Goal: Information Seeking & Learning: Learn about a topic

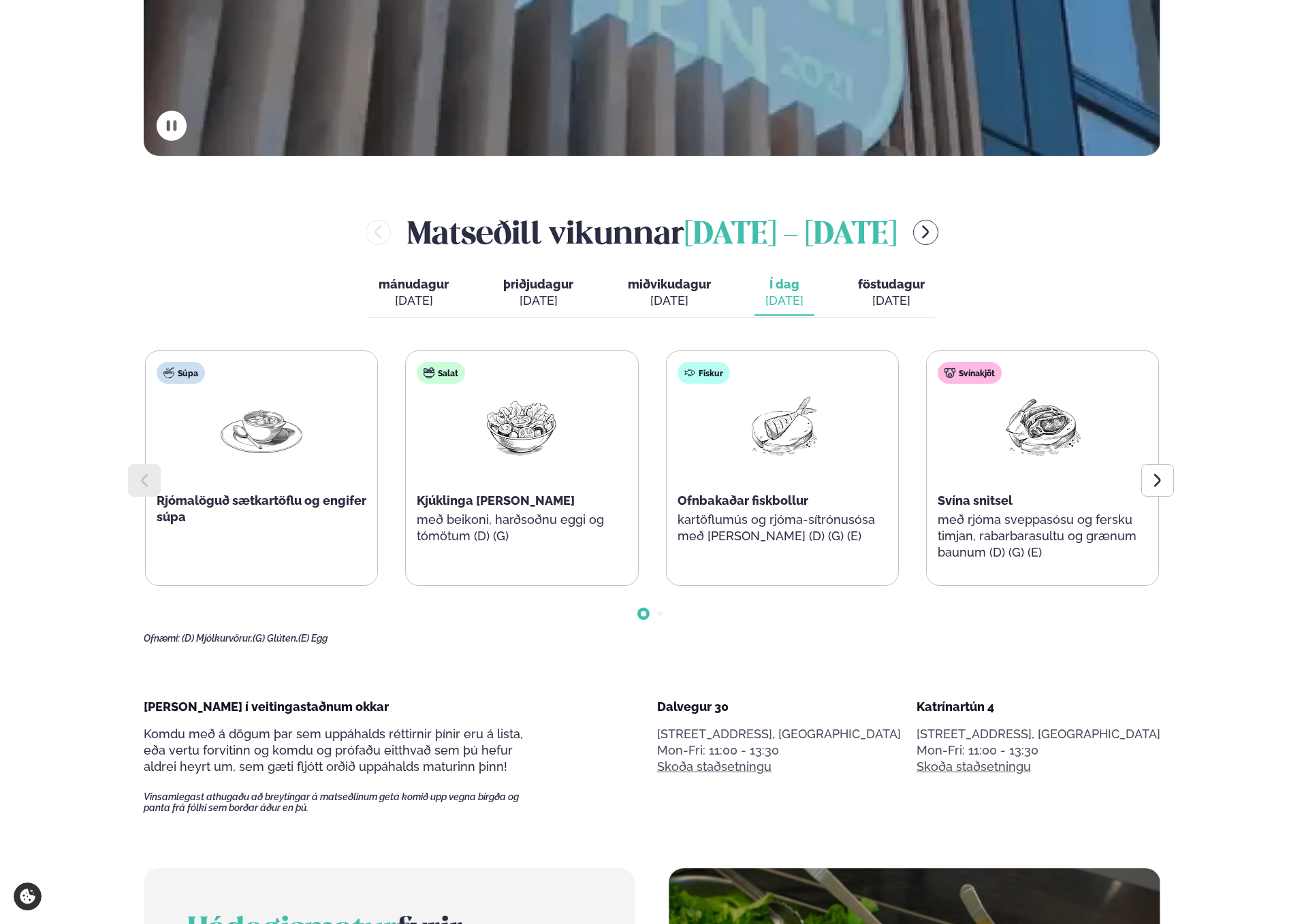
scroll to position [684, 0]
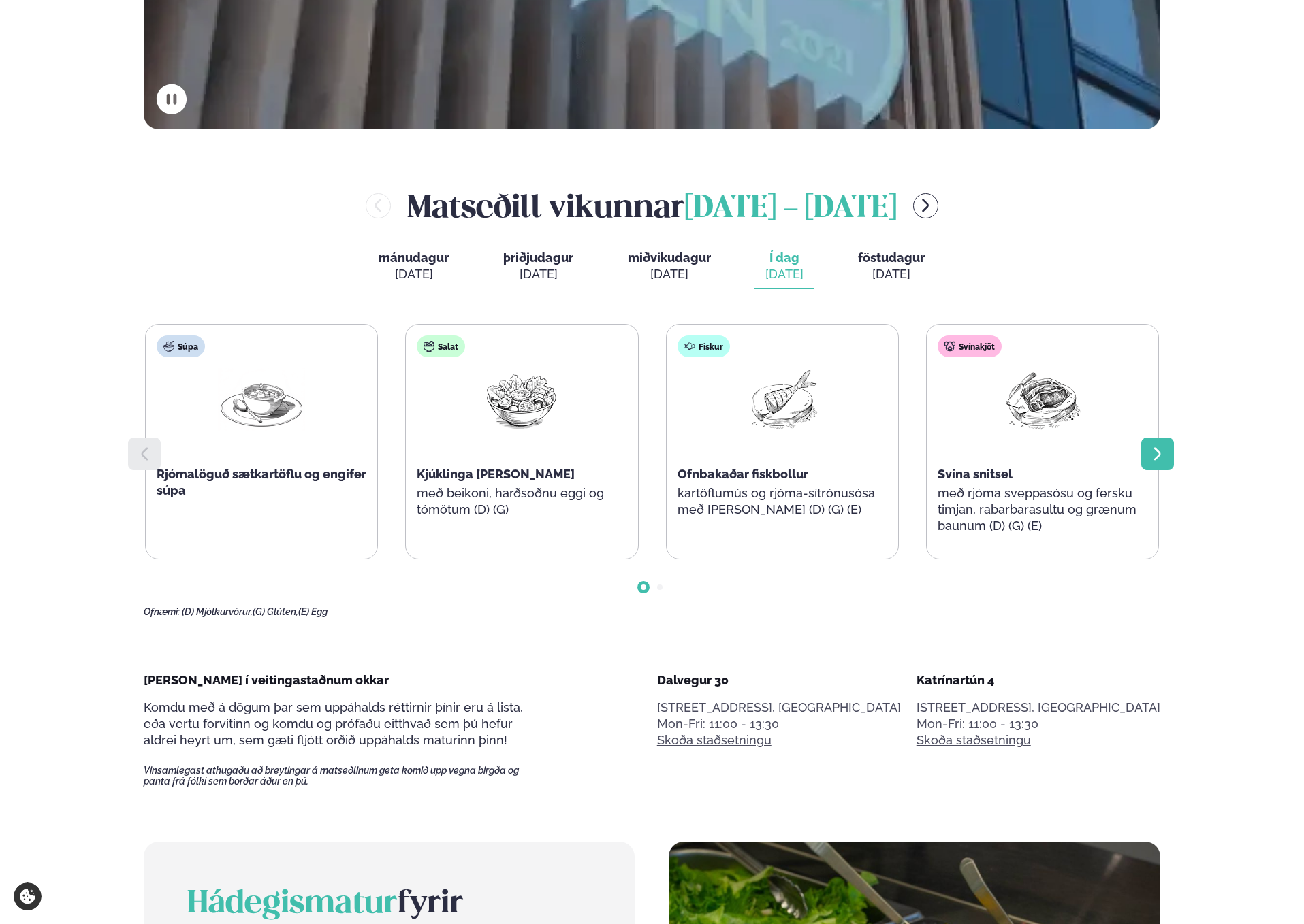
click at [1155, 460] on icon at bounding box center [1157, 453] width 16 height 16
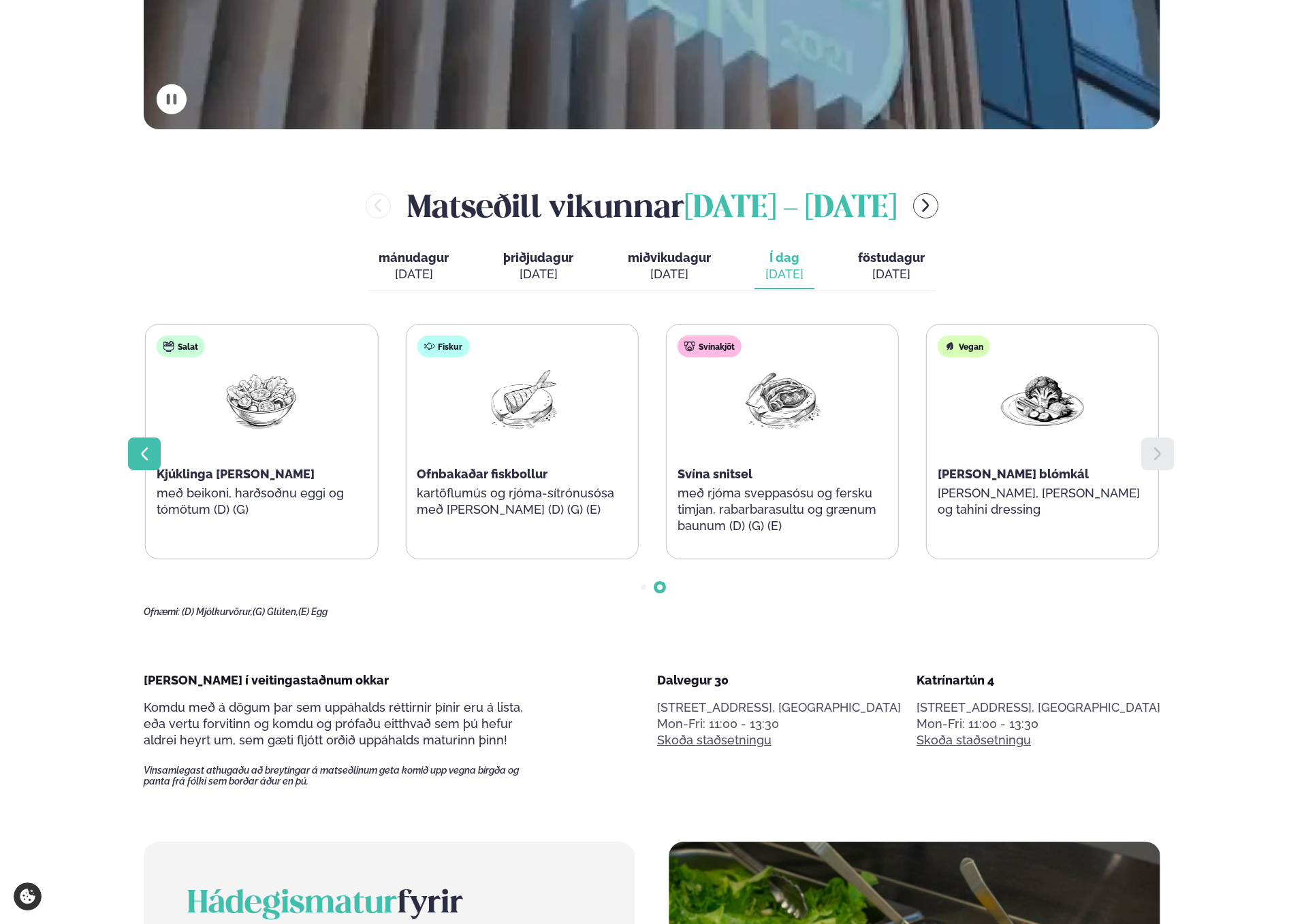
click at [135, 455] on div at bounding box center [145, 454] width 33 height 33
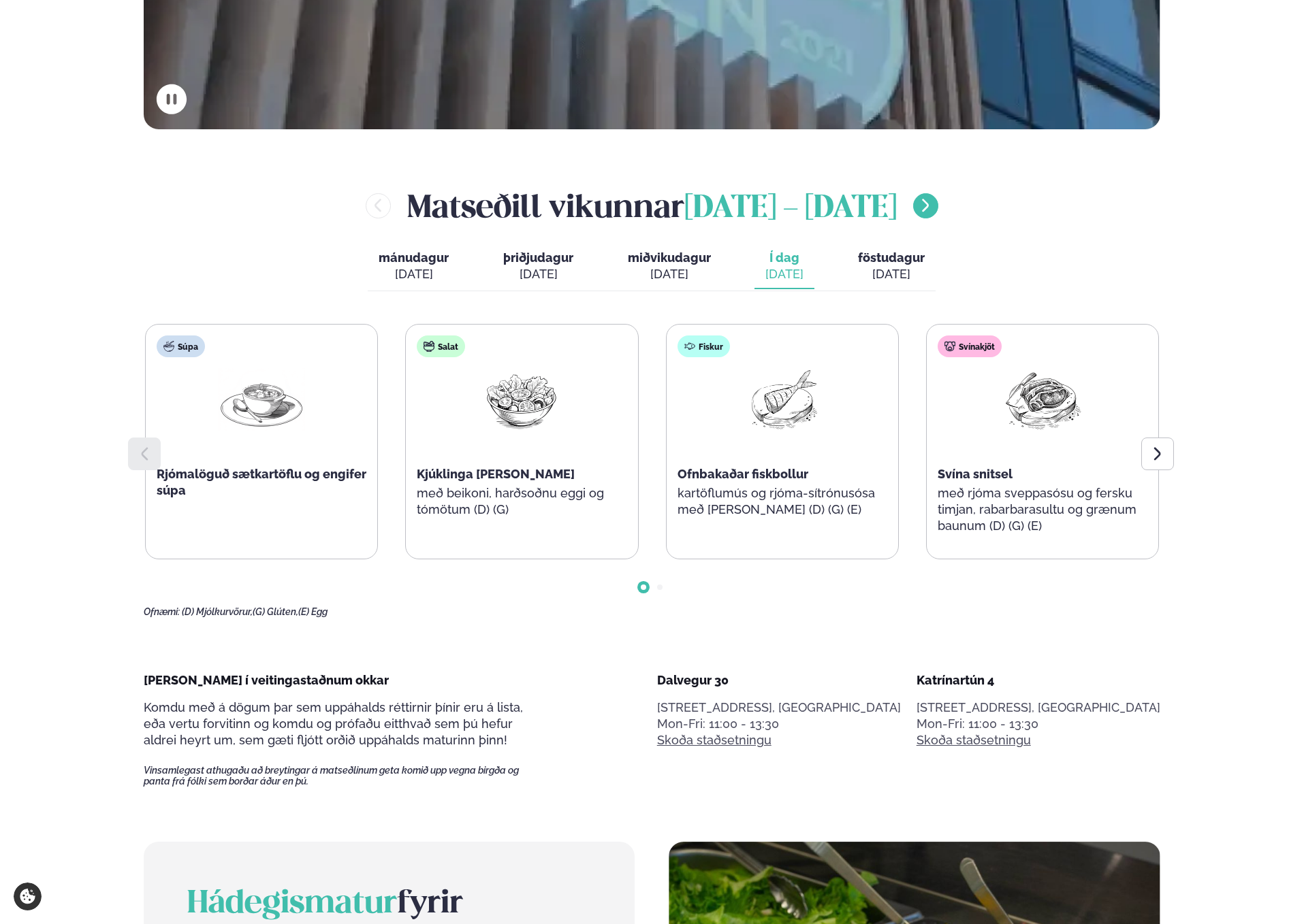
drag, startPoint x: 978, startPoint y: 219, endPoint x: 933, endPoint y: 199, distance: 49.2
click at [977, 219] on div "[PERSON_NAME] [DATE] - [DATE]" at bounding box center [652, 205] width 1016 height 44
click at [933, 199] on icon "menu-btn-right" at bounding box center [925, 205] width 16 height 16
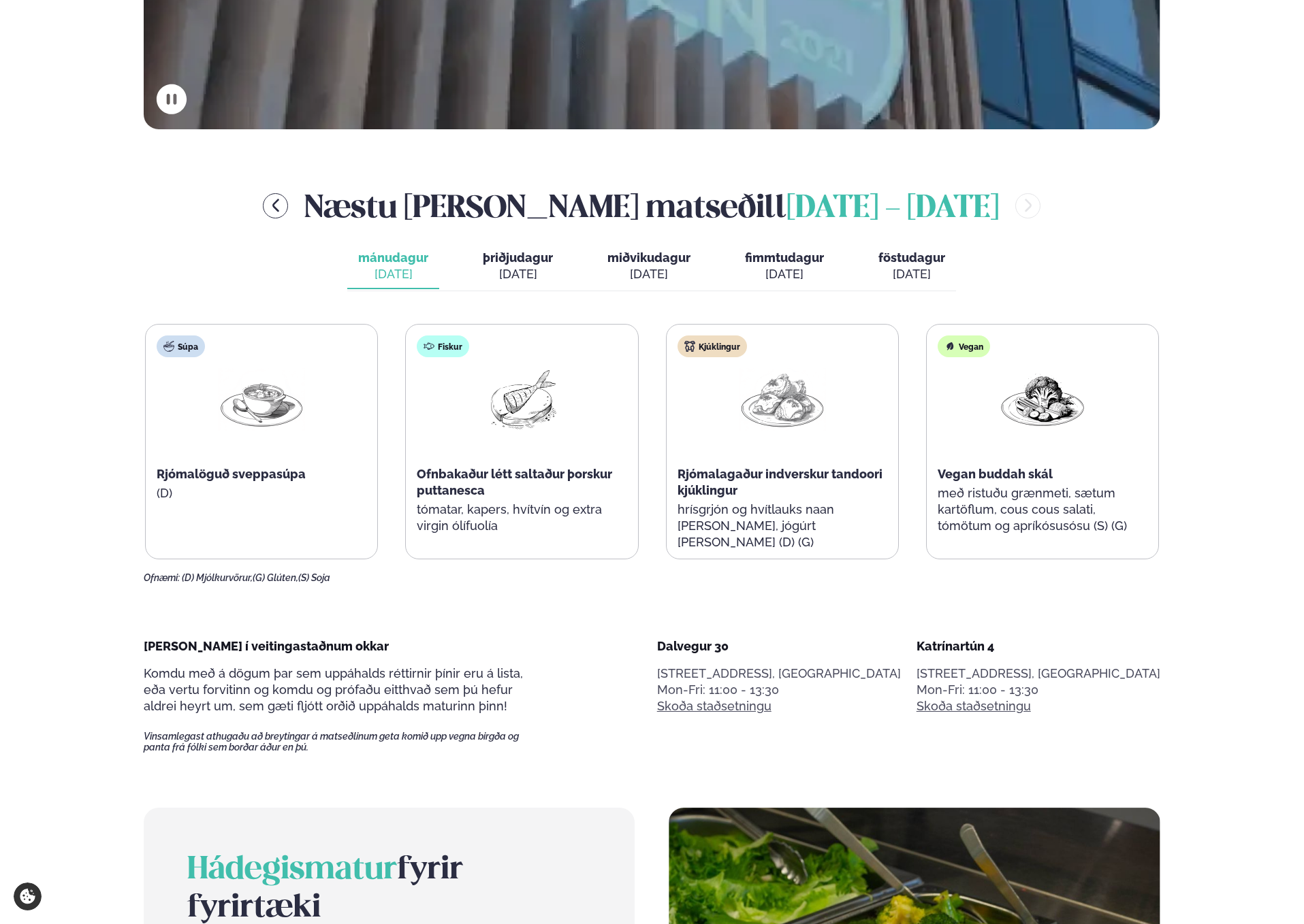
click at [939, 205] on div "Næstu [PERSON_NAME] matseðill [DATE] - [DATE]" at bounding box center [652, 205] width 1016 height 44
click at [938, 275] on div "[DATE]" at bounding box center [912, 274] width 67 height 16
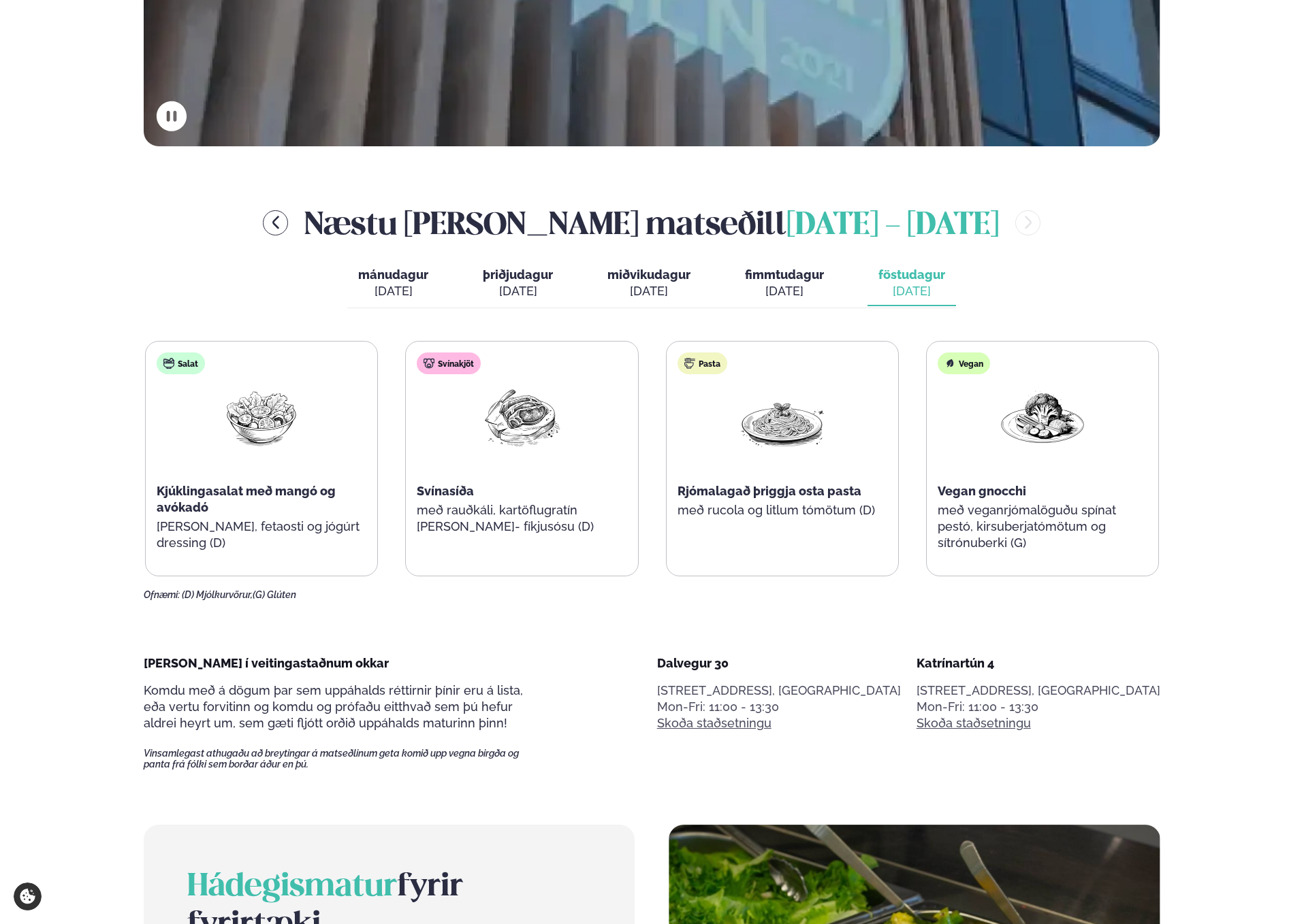
scroll to position [658, 0]
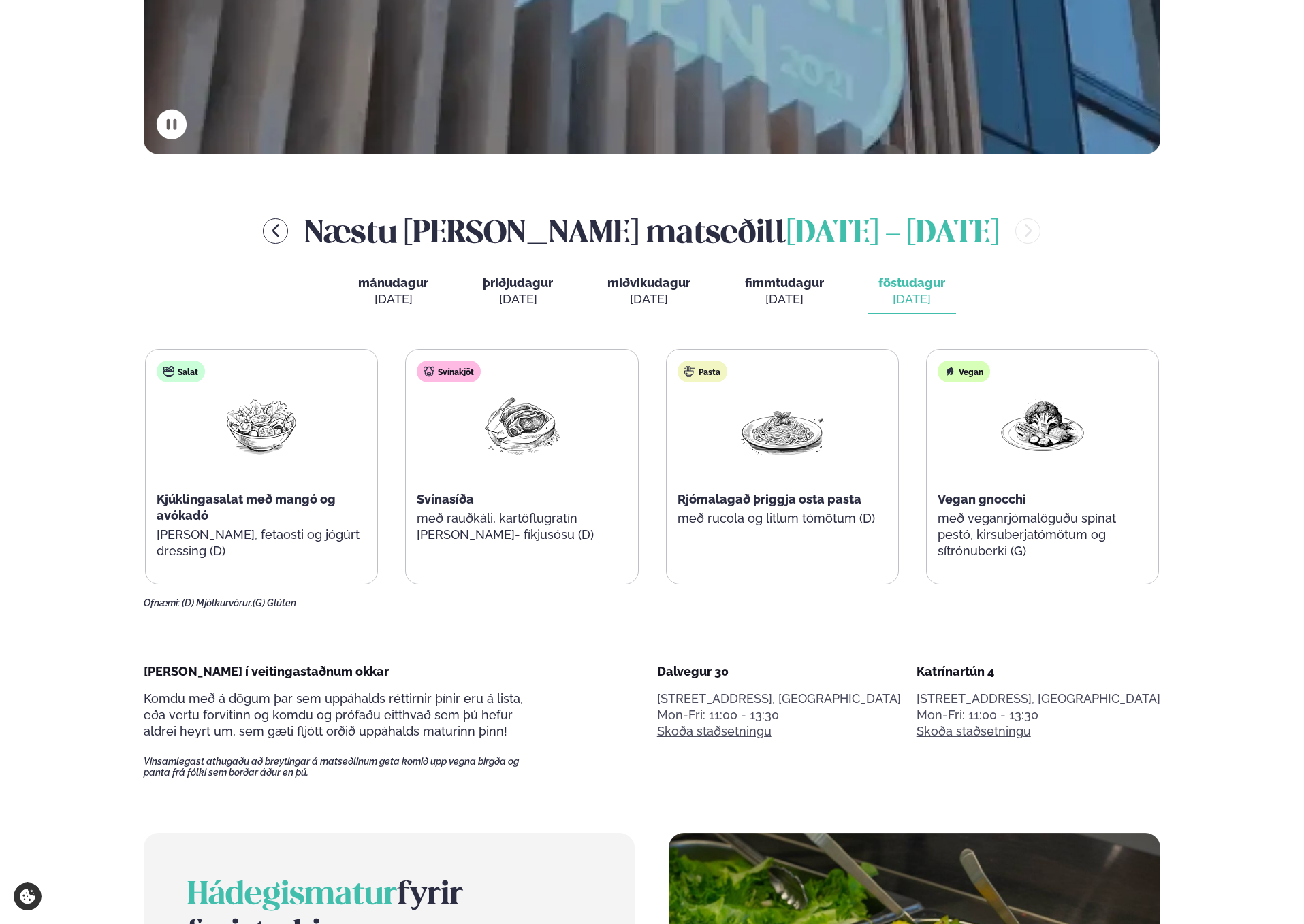
click at [842, 296] on div "mánudagur mán. [DATE] þriðjudagur þri. [DATE] miðvikudagur mið. [DATE] fimmtuda…" at bounding box center [651, 293] width 608 height 47
click at [816, 289] on span "fimmtudagur" at bounding box center [784, 282] width 79 height 14
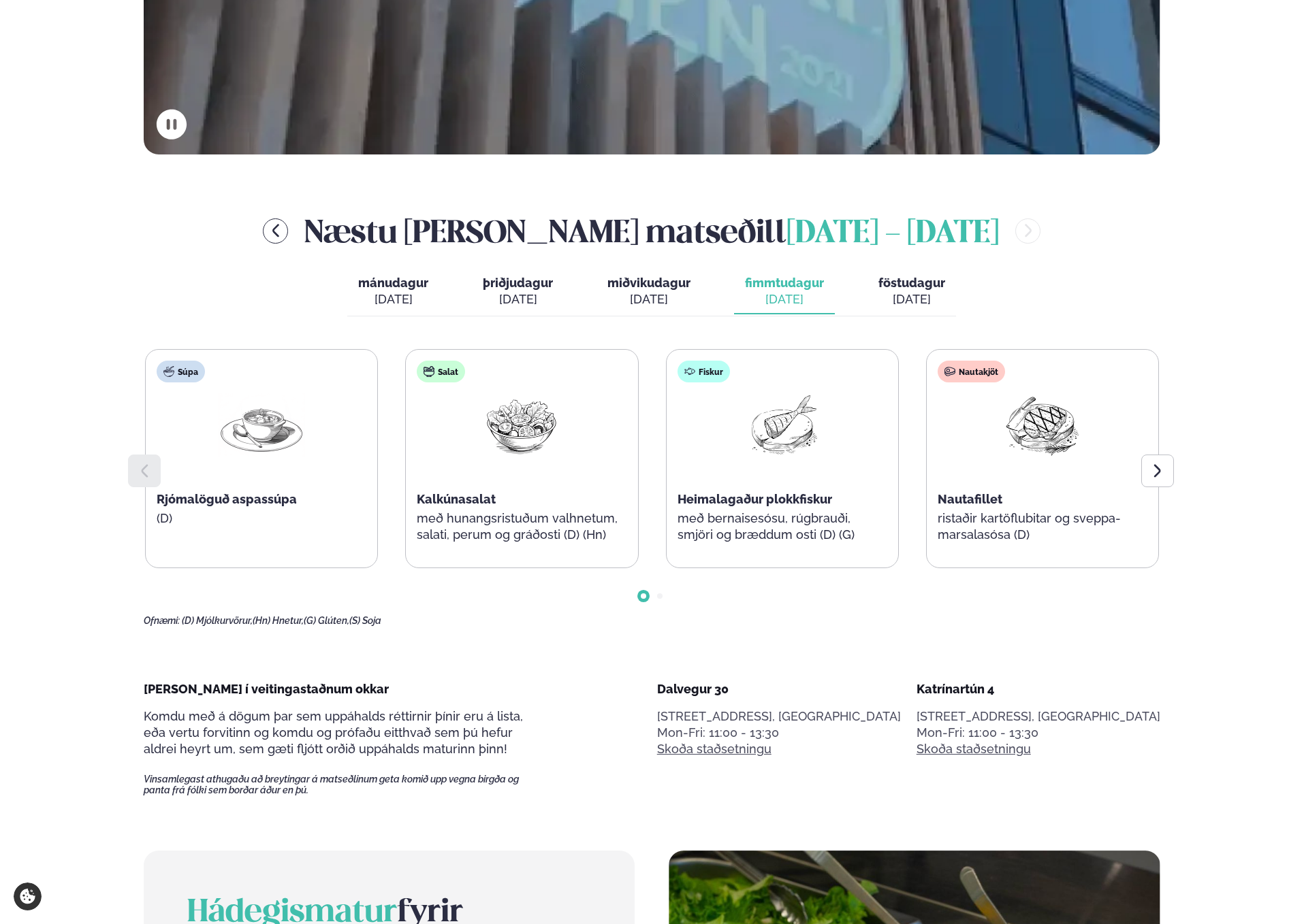
click at [902, 292] on div "[DATE]" at bounding box center [912, 299] width 67 height 16
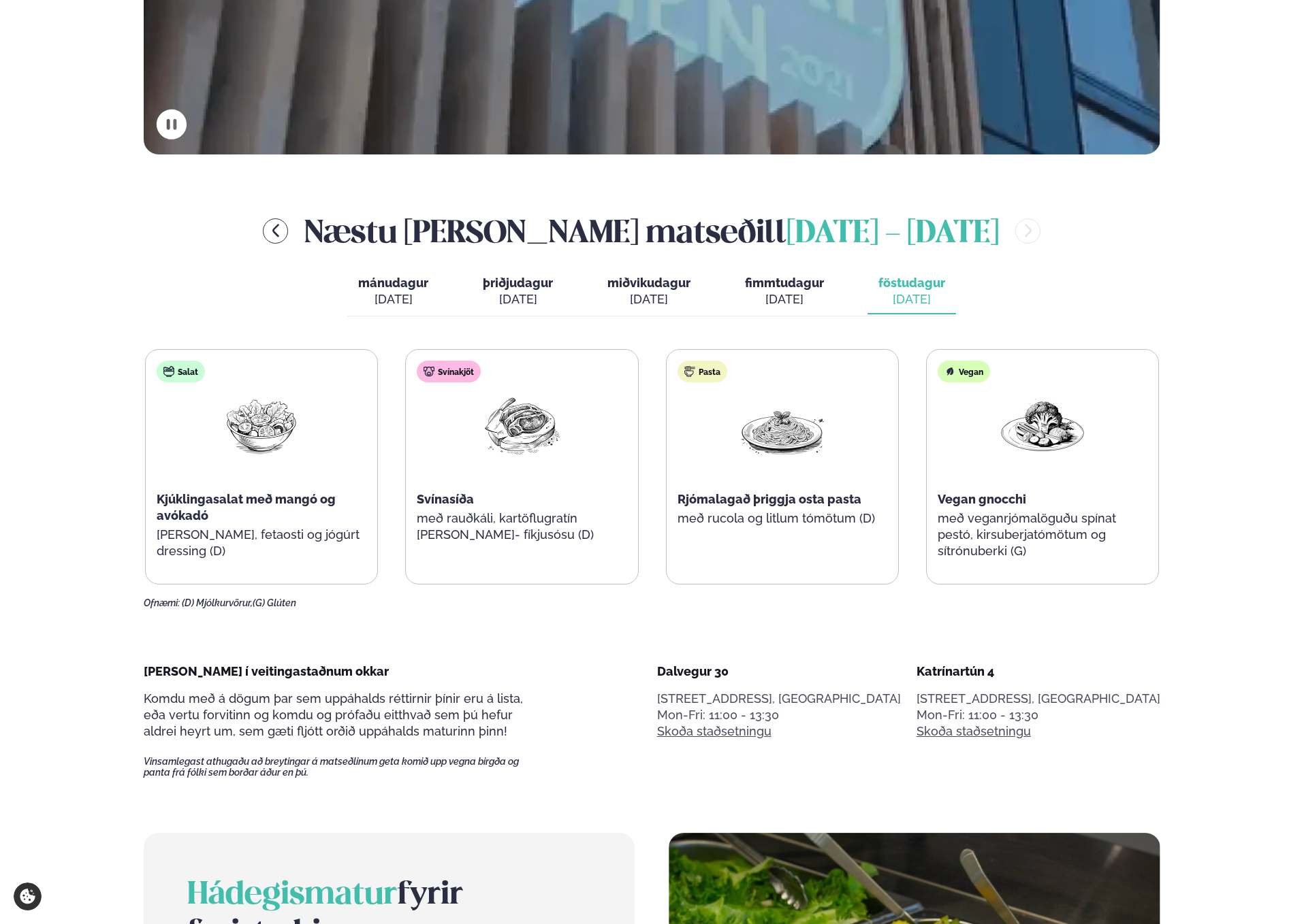
click at [797, 292] on div "[DATE]" at bounding box center [784, 299] width 79 height 16
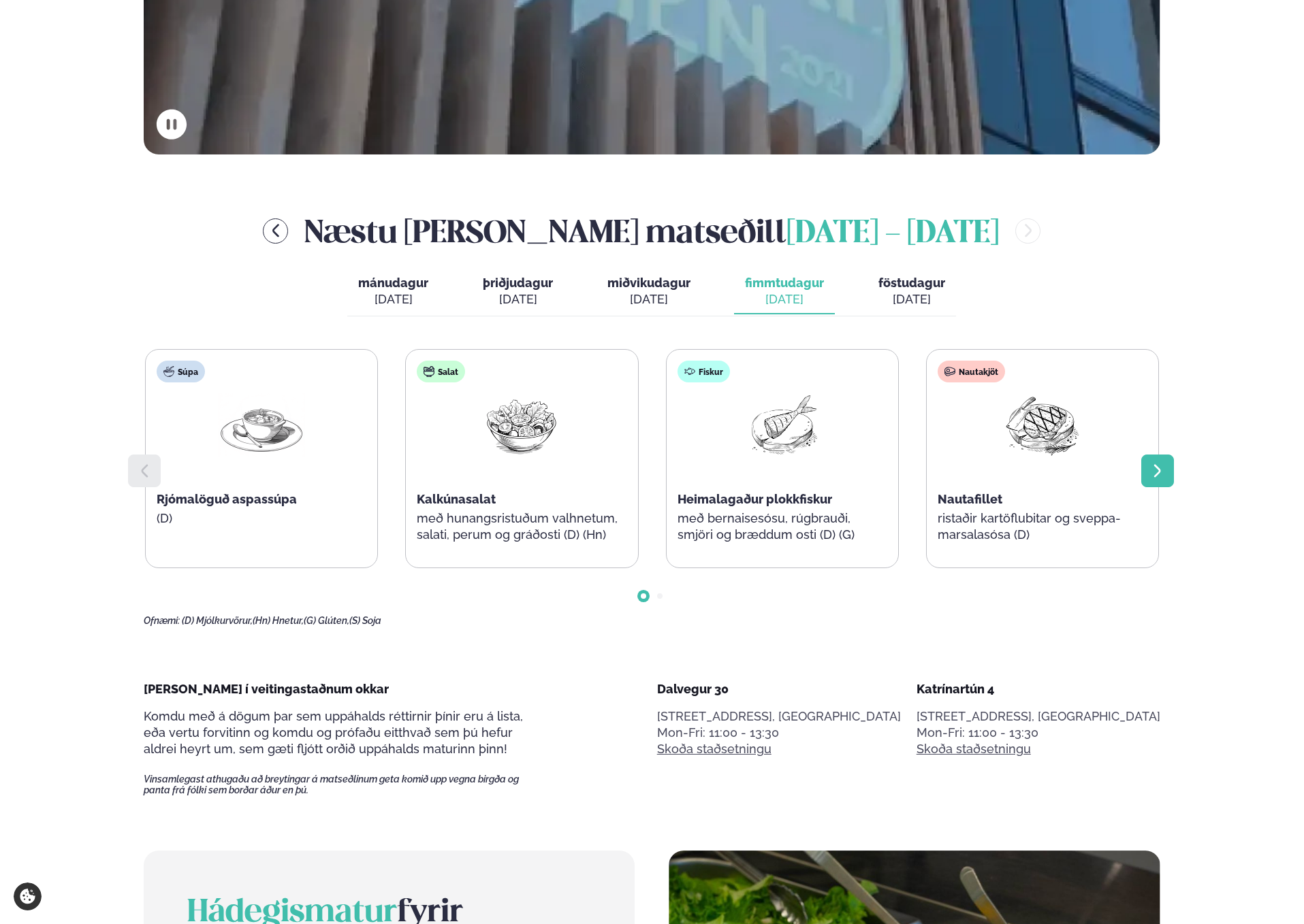
click at [1149, 468] on icon at bounding box center [1157, 471] width 16 height 16
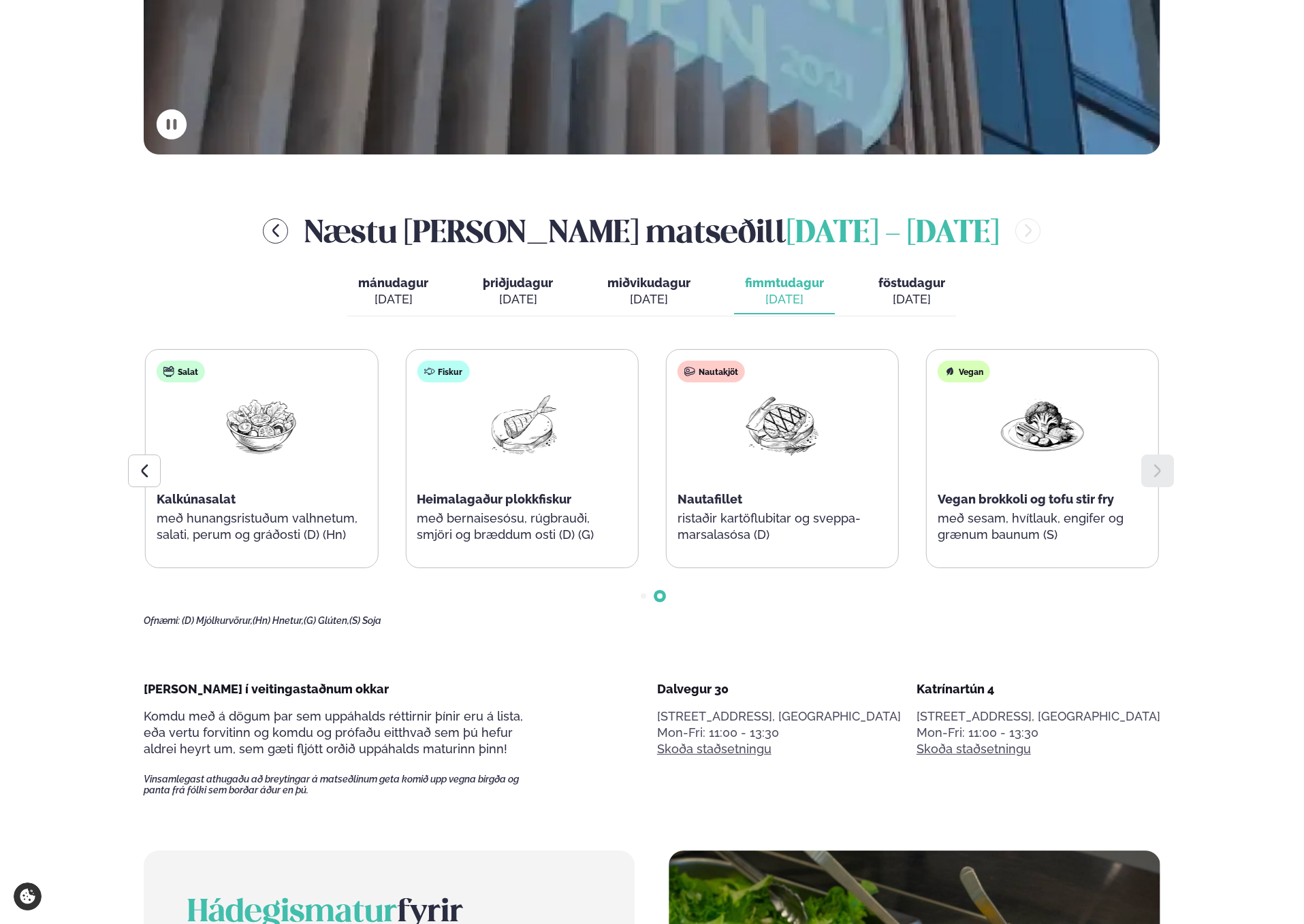
click at [626, 295] on div "[DATE]" at bounding box center [649, 299] width 83 height 16
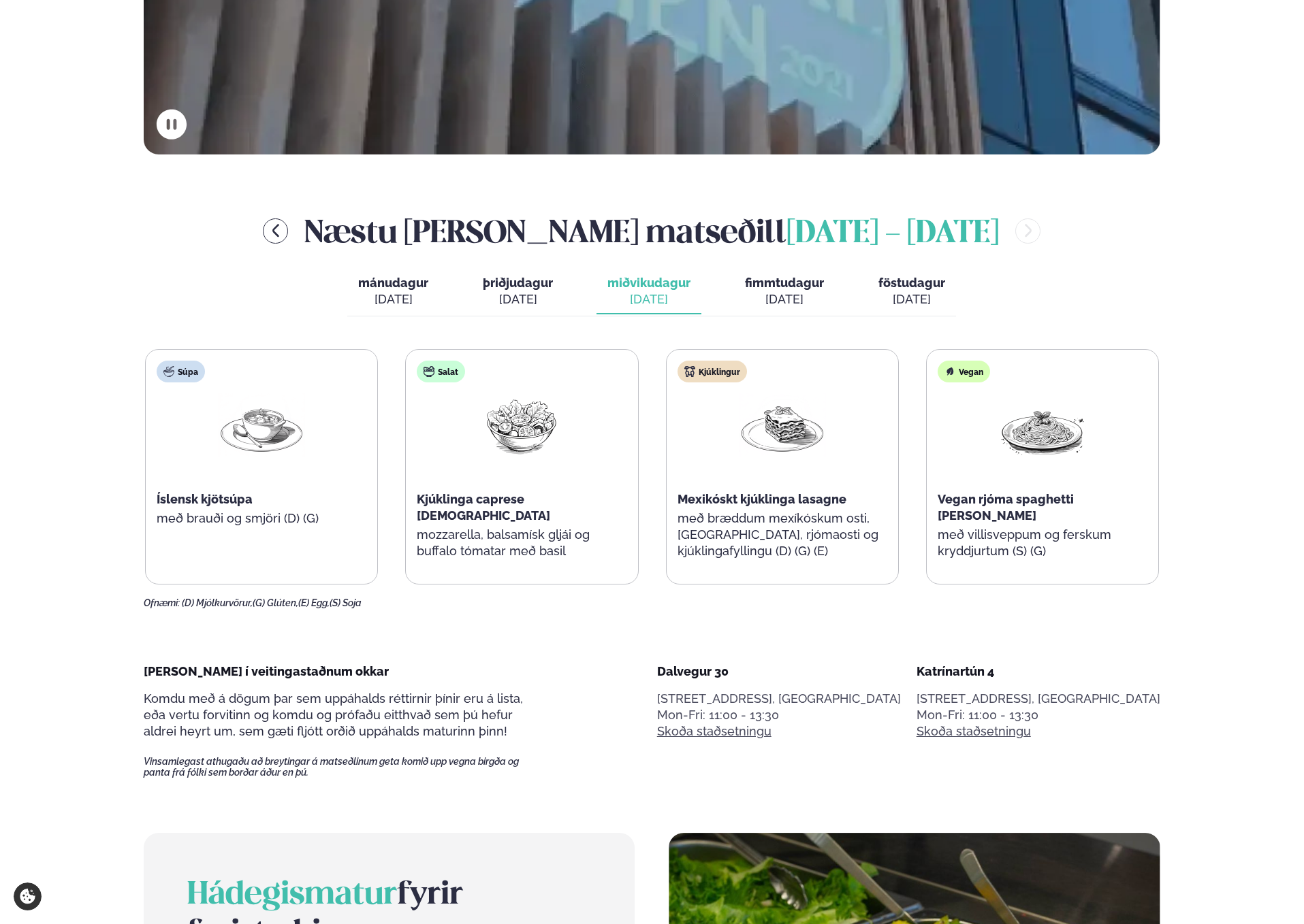
click at [526, 285] on span "þriðjudagur" at bounding box center [517, 282] width 70 height 14
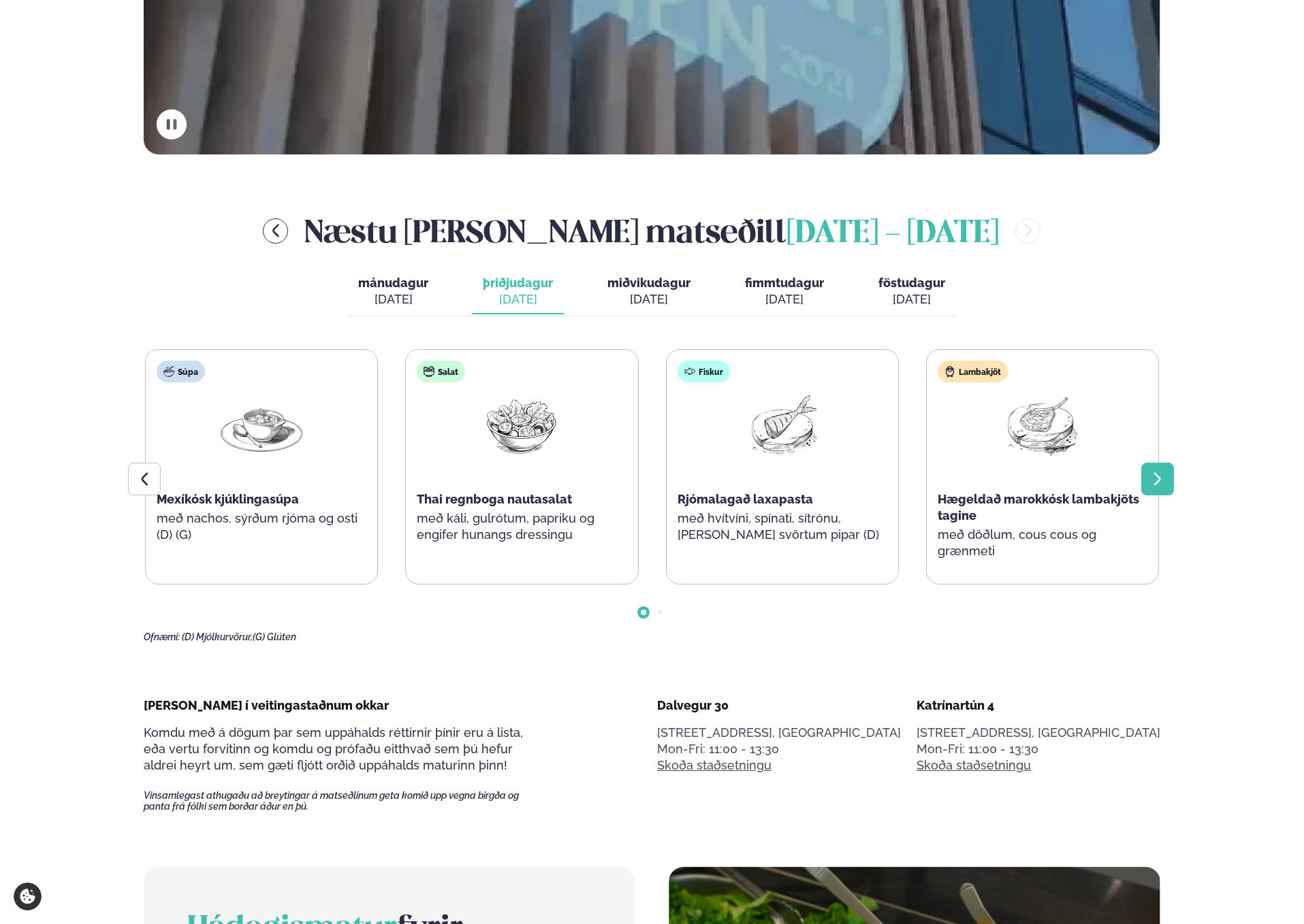
click at [1149, 476] on icon at bounding box center [1157, 479] width 16 height 16
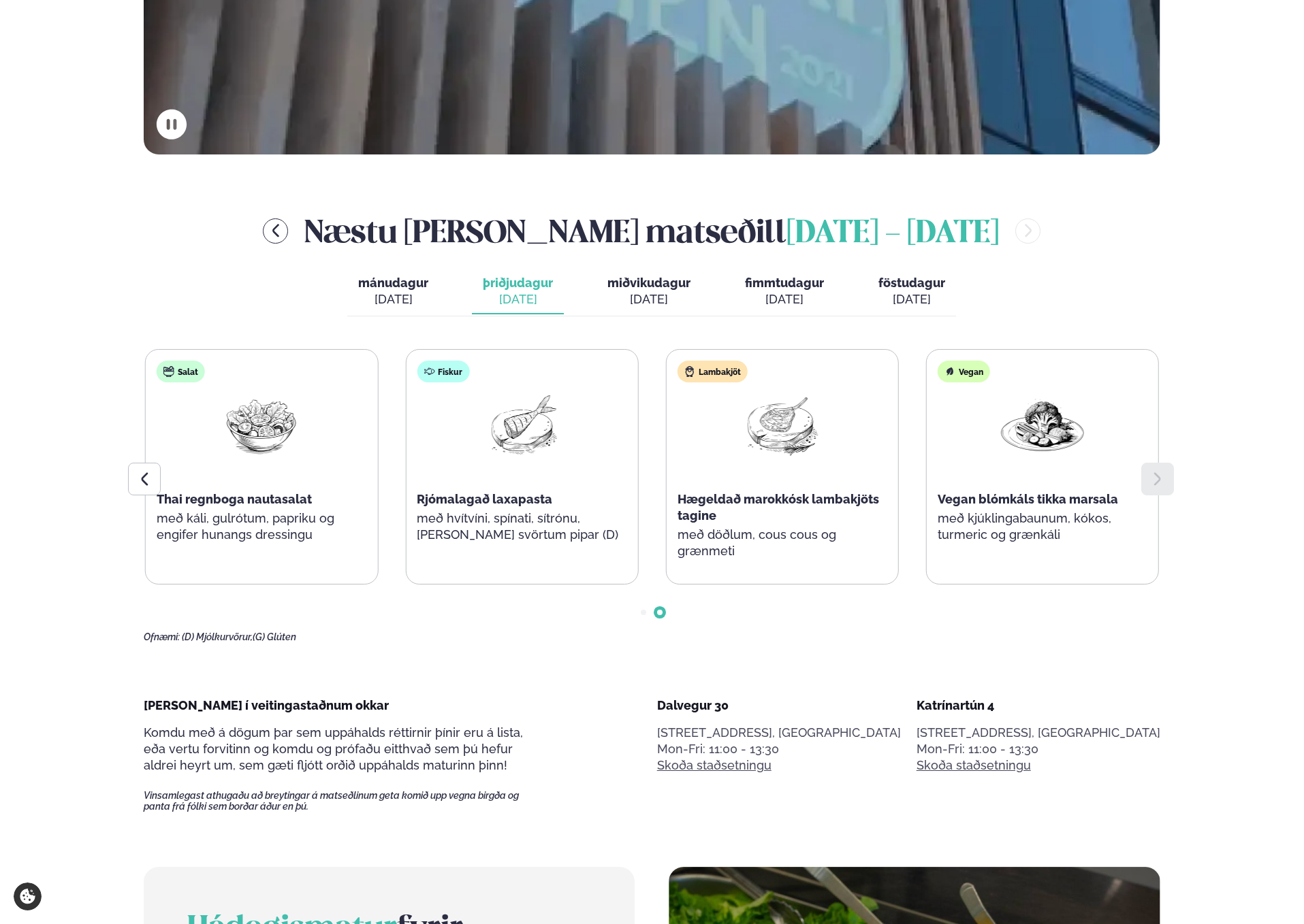
click at [1151, 476] on icon at bounding box center [1157, 479] width 16 height 16
click at [139, 464] on div at bounding box center [145, 479] width 33 height 33
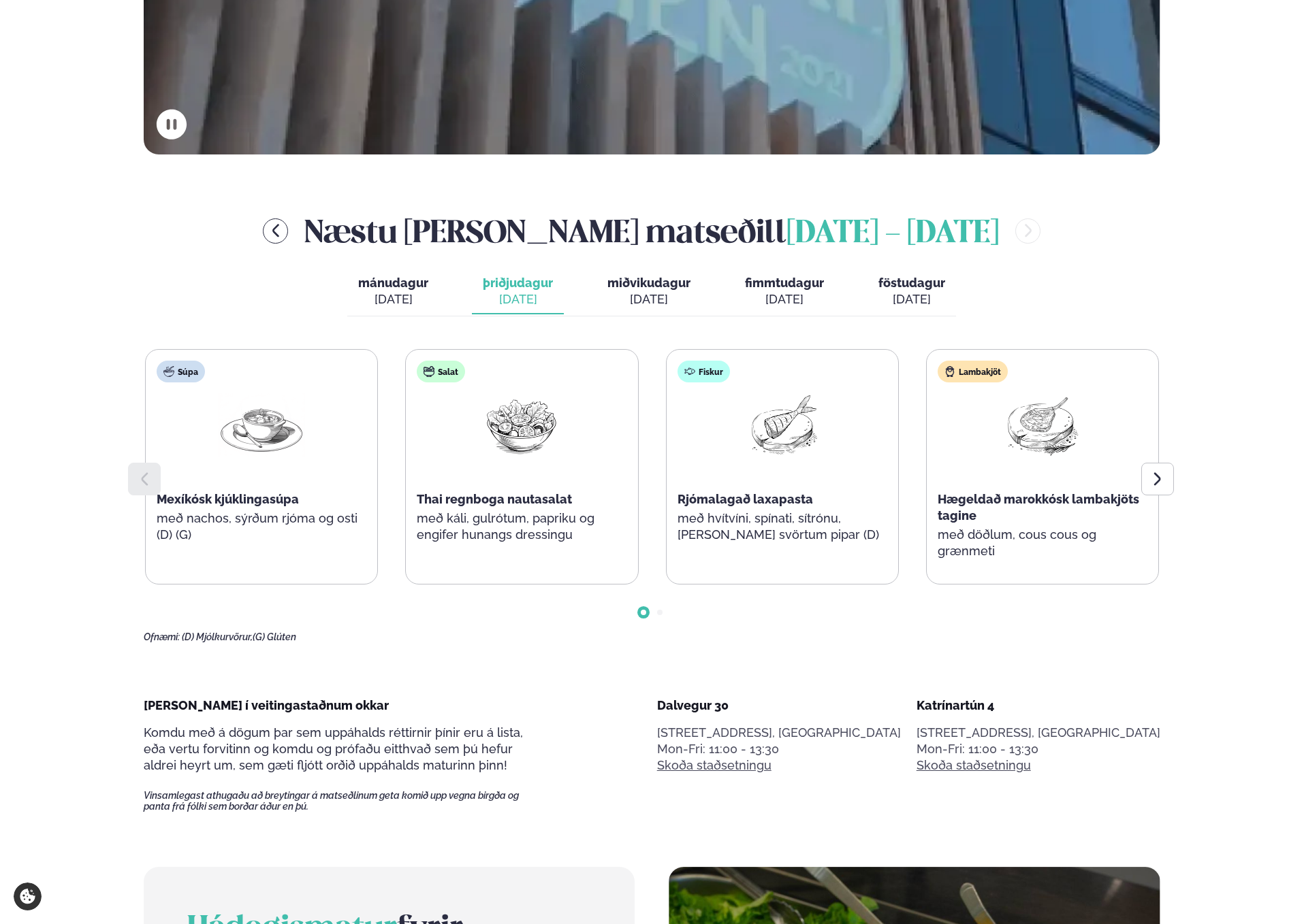
click at [139, 464] on div at bounding box center [145, 479] width 33 height 33
click at [426, 304] on div "[DATE]" at bounding box center [393, 299] width 70 height 16
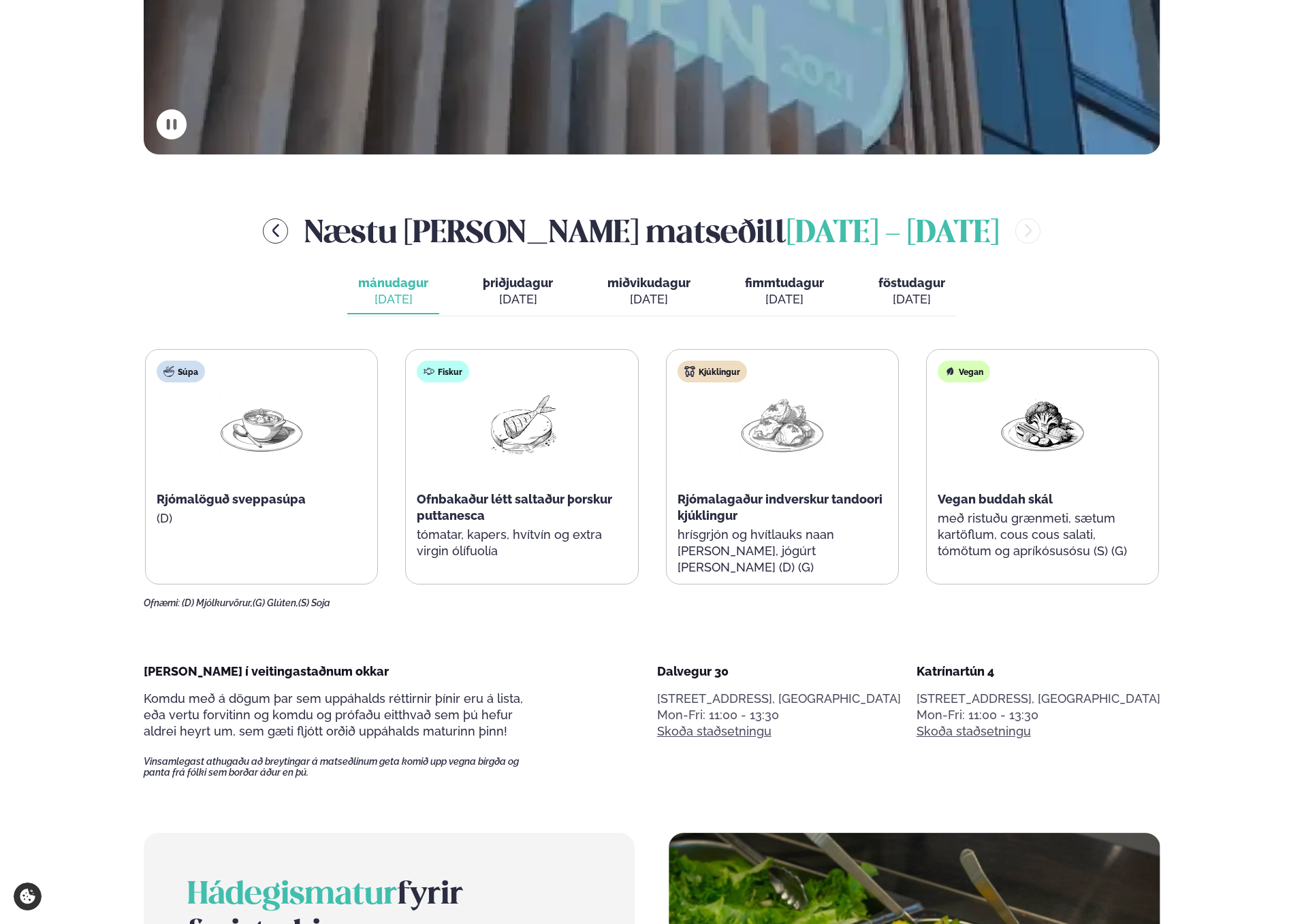
click at [636, 289] on span "miðvikudagur" at bounding box center [649, 282] width 83 height 14
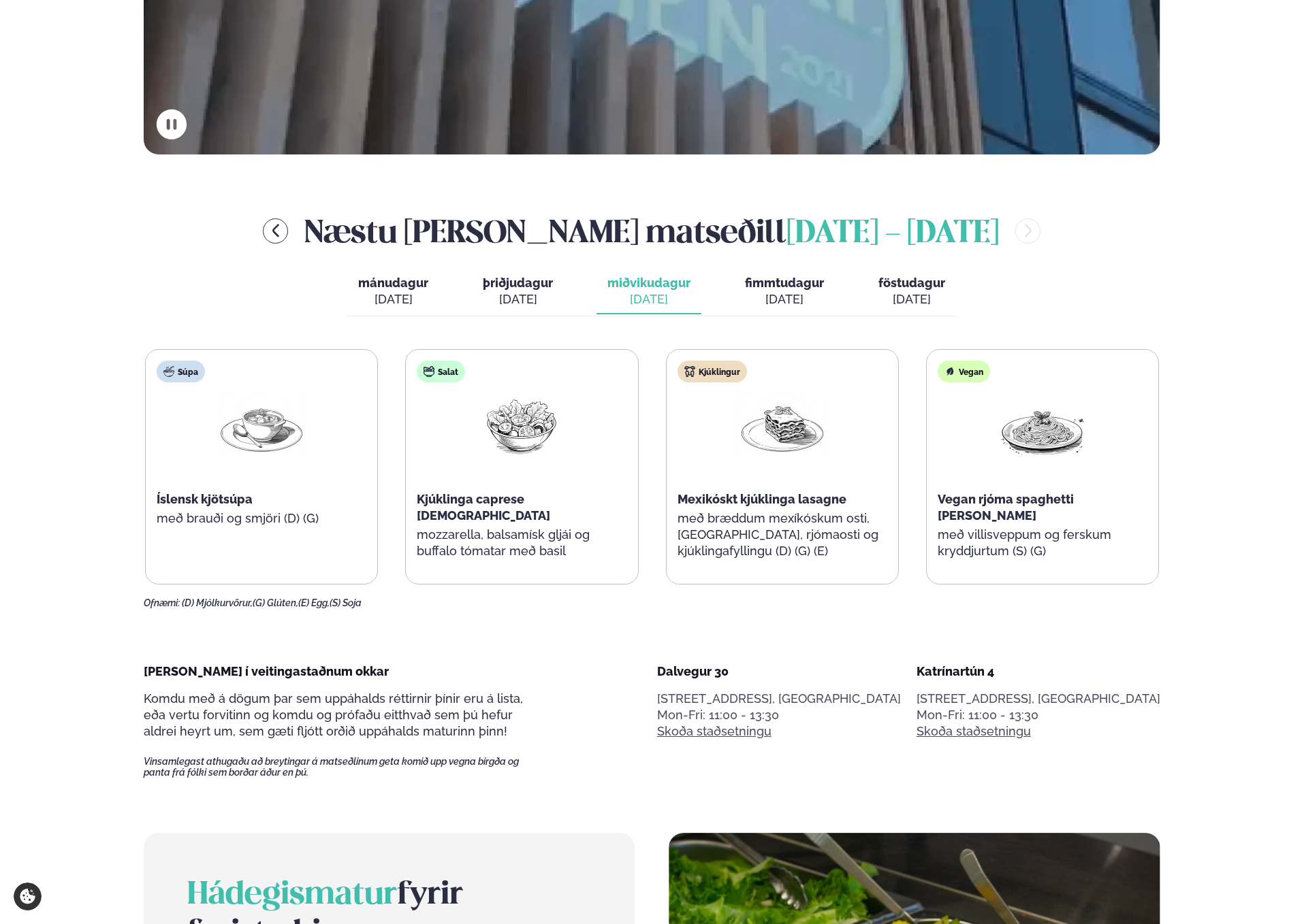
click at [532, 287] on span "þriðjudagur" at bounding box center [517, 282] width 70 height 14
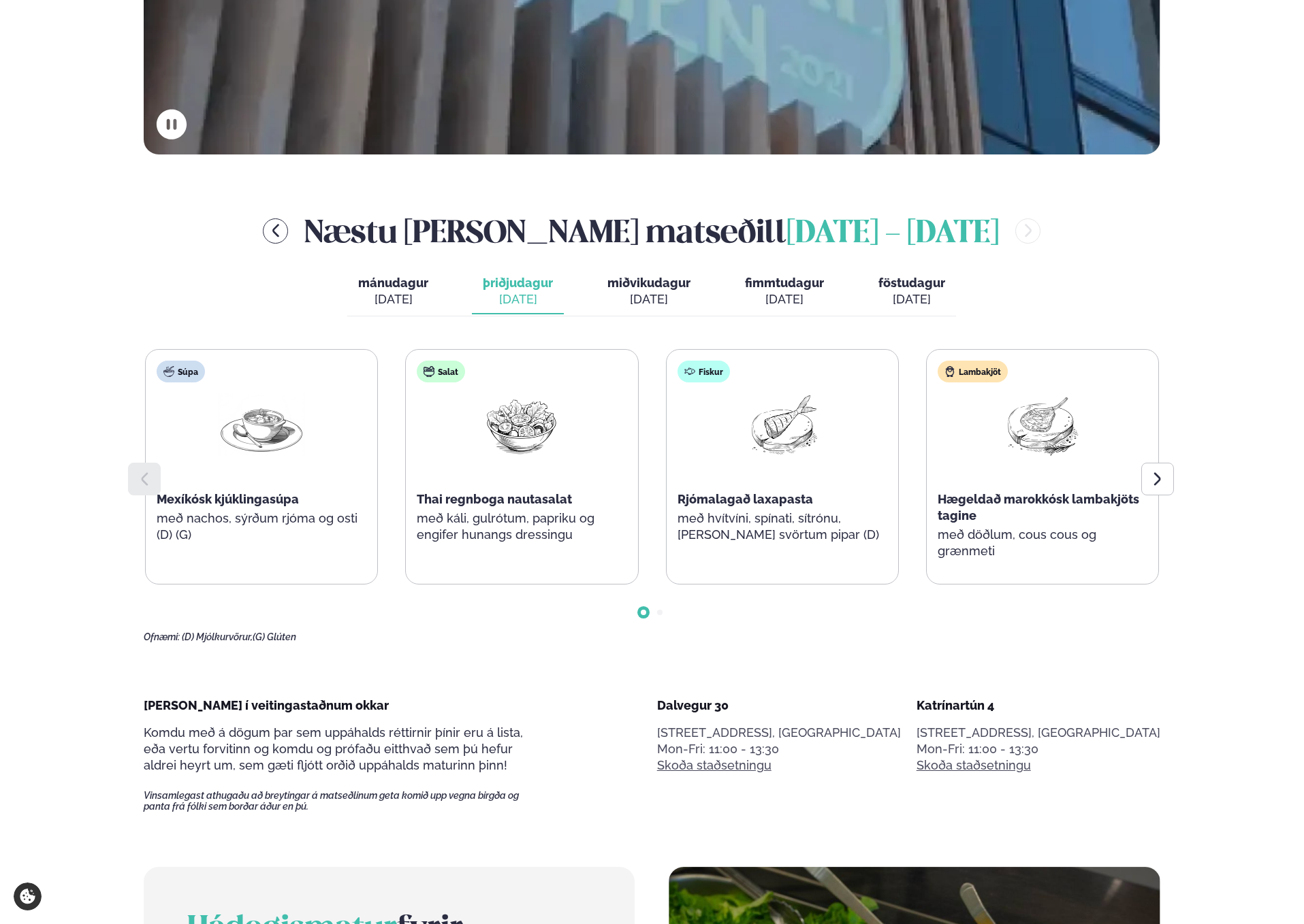
click at [755, 278] on span "fimmtudagur" at bounding box center [784, 282] width 79 height 14
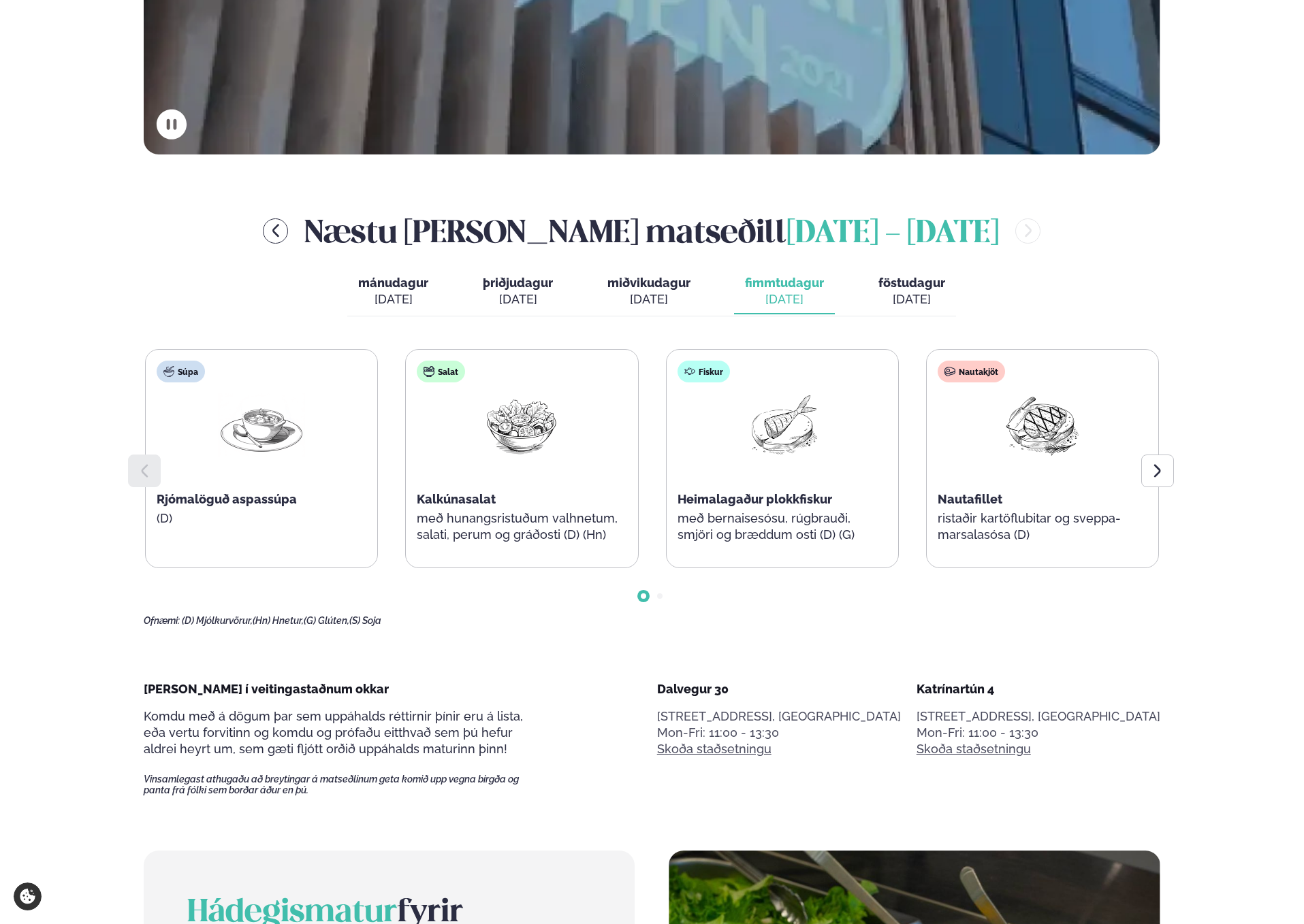
click at [897, 290] on button "föstudagur fös. [DATE]" at bounding box center [912, 292] width 89 height 45
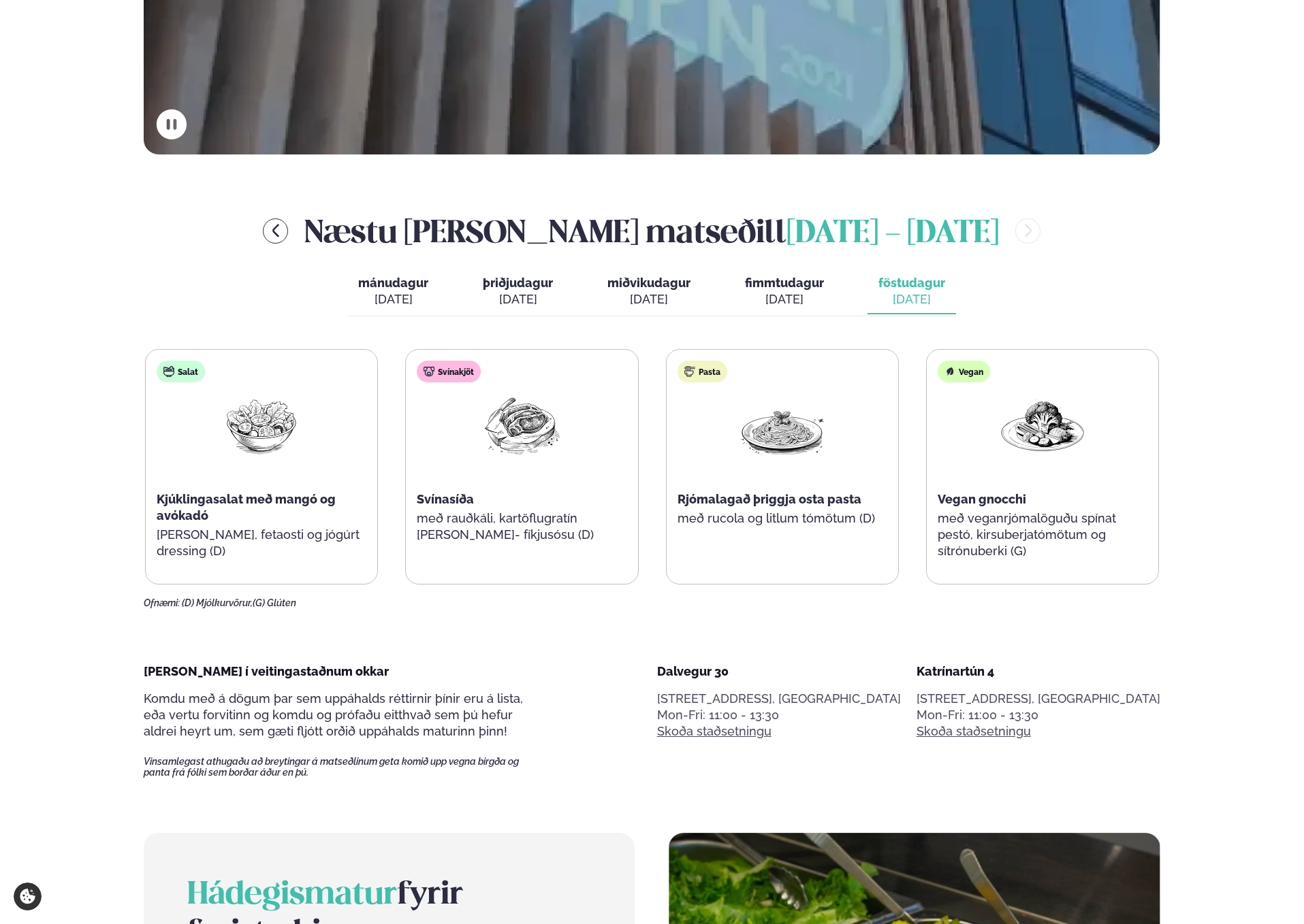
click at [788, 292] on div "[DATE]" at bounding box center [784, 299] width 79 height 16
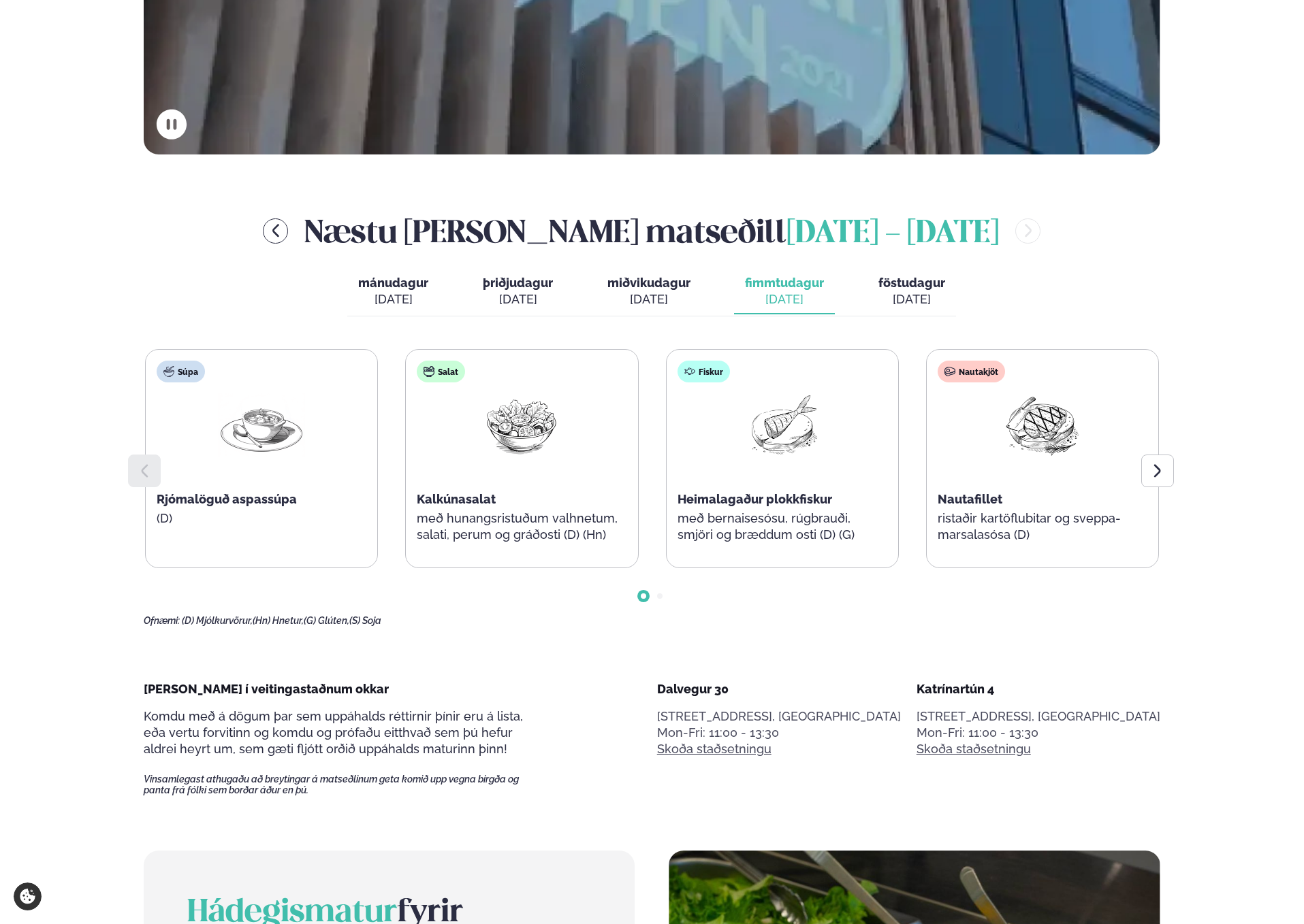
click at [843, 280] on div "mánudagur mán. [DATE] þriðjudagur þri. [DATE] miðvikudagur mið. [DATE] fimmtuda…" at bounding box center [651, 293] width 608 height 47
click at [870, 289] on button "föstudagur fös. [DATE]" at bounding box center [912, 292] width 89 height 45
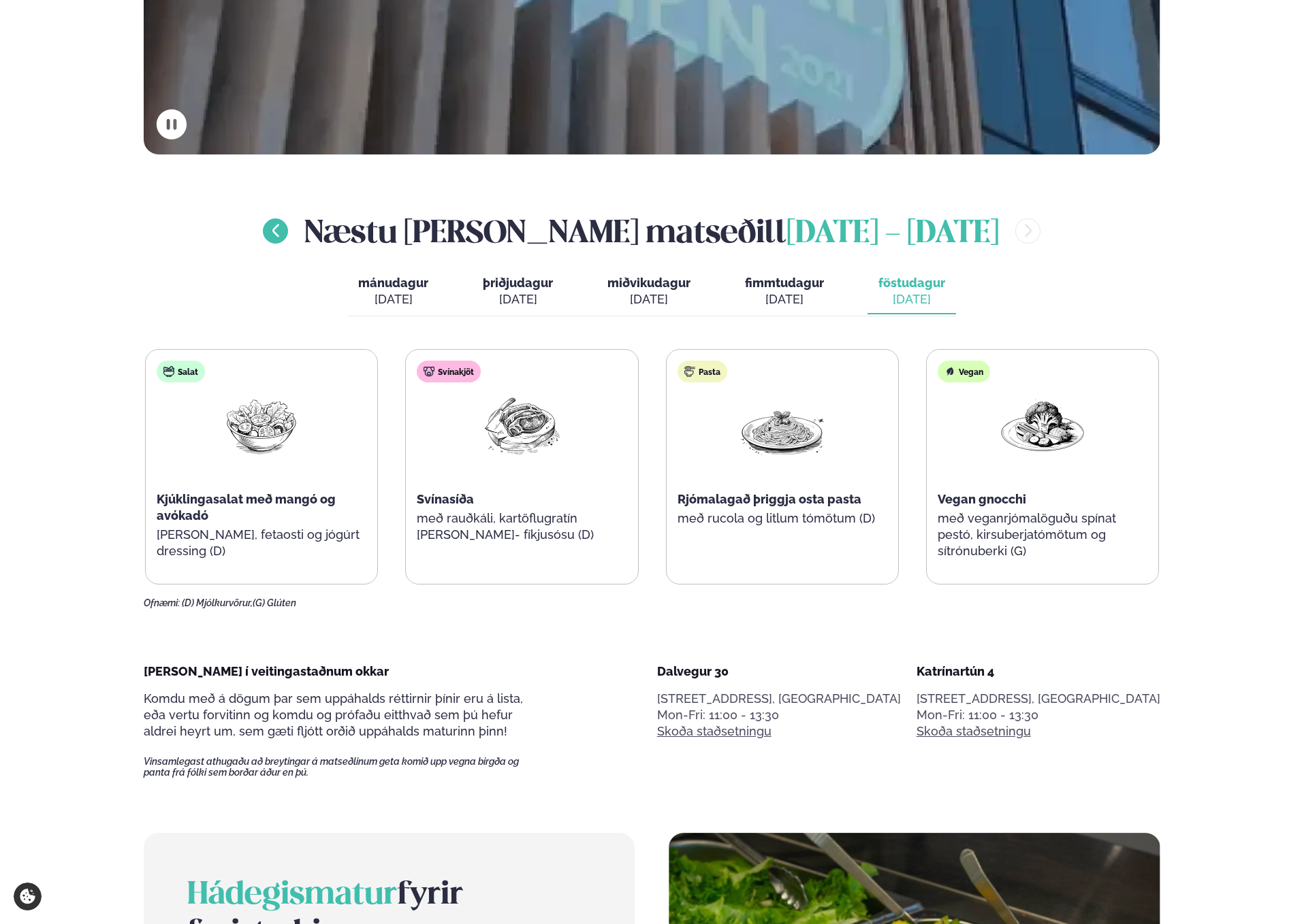
click at [288, 233] on button "menu-btn-left" at bounding box center [275, 231] width 25 height 25
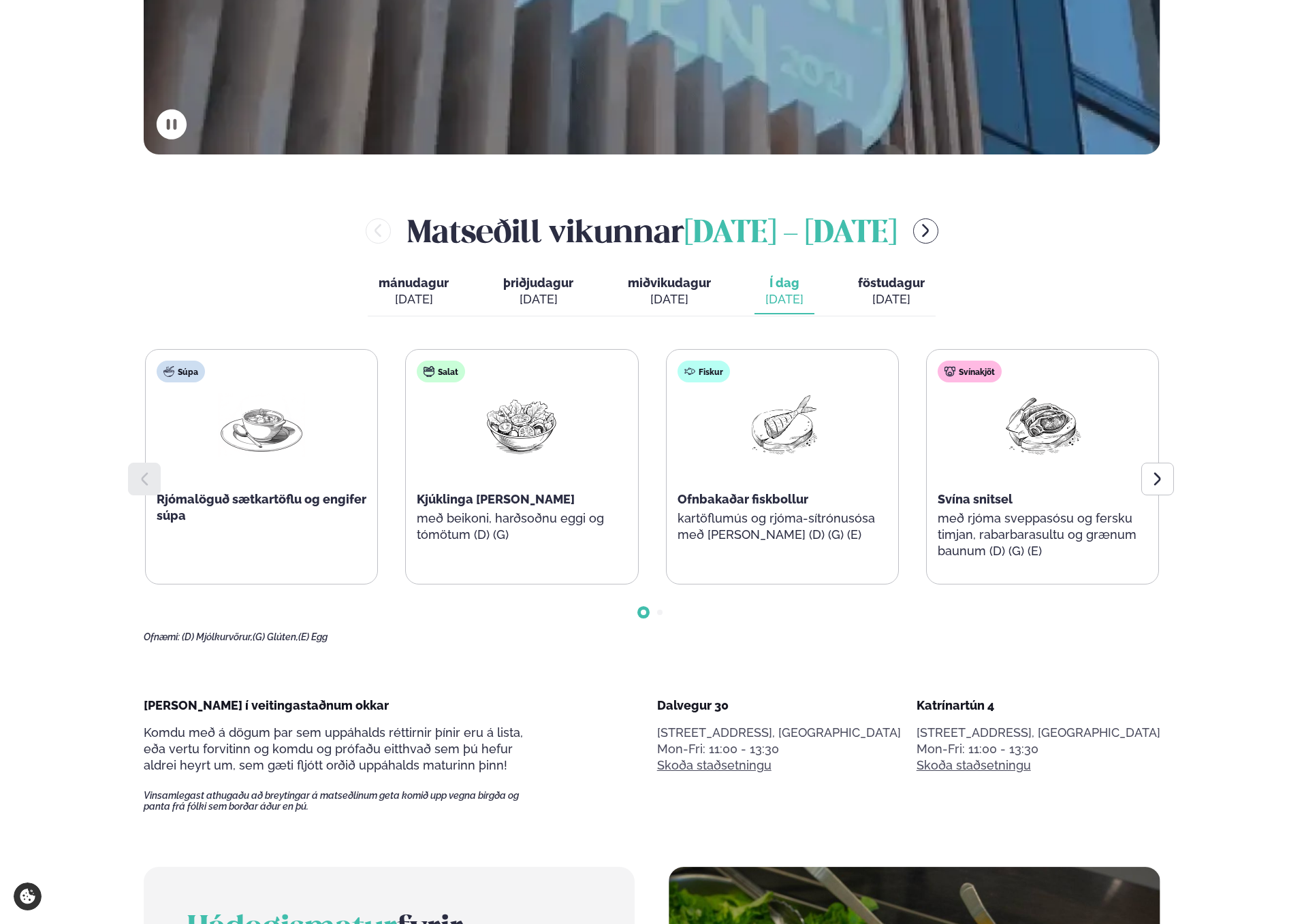
click at [904, 296] on div "[DATE]" at bounding box center [892, 299] width 67 height 16
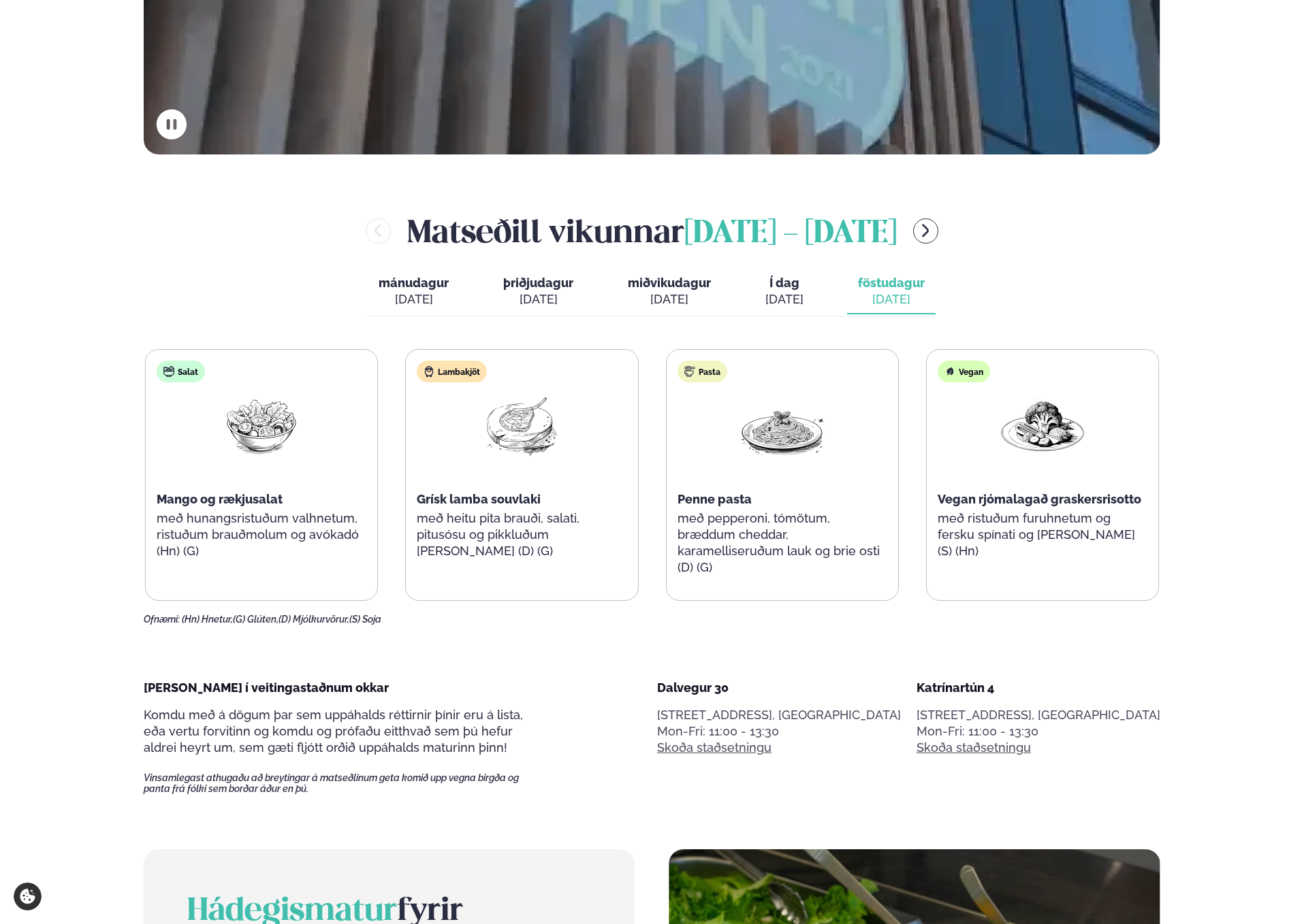
click at [516, 501] on span "Grísk lamba souvlaki" at bounding box center [478, 499] width 124 height 14
click at [537, 506] on span "Grísk lamba souvlaki" at bounding box center [478, 499] width 124 height 14
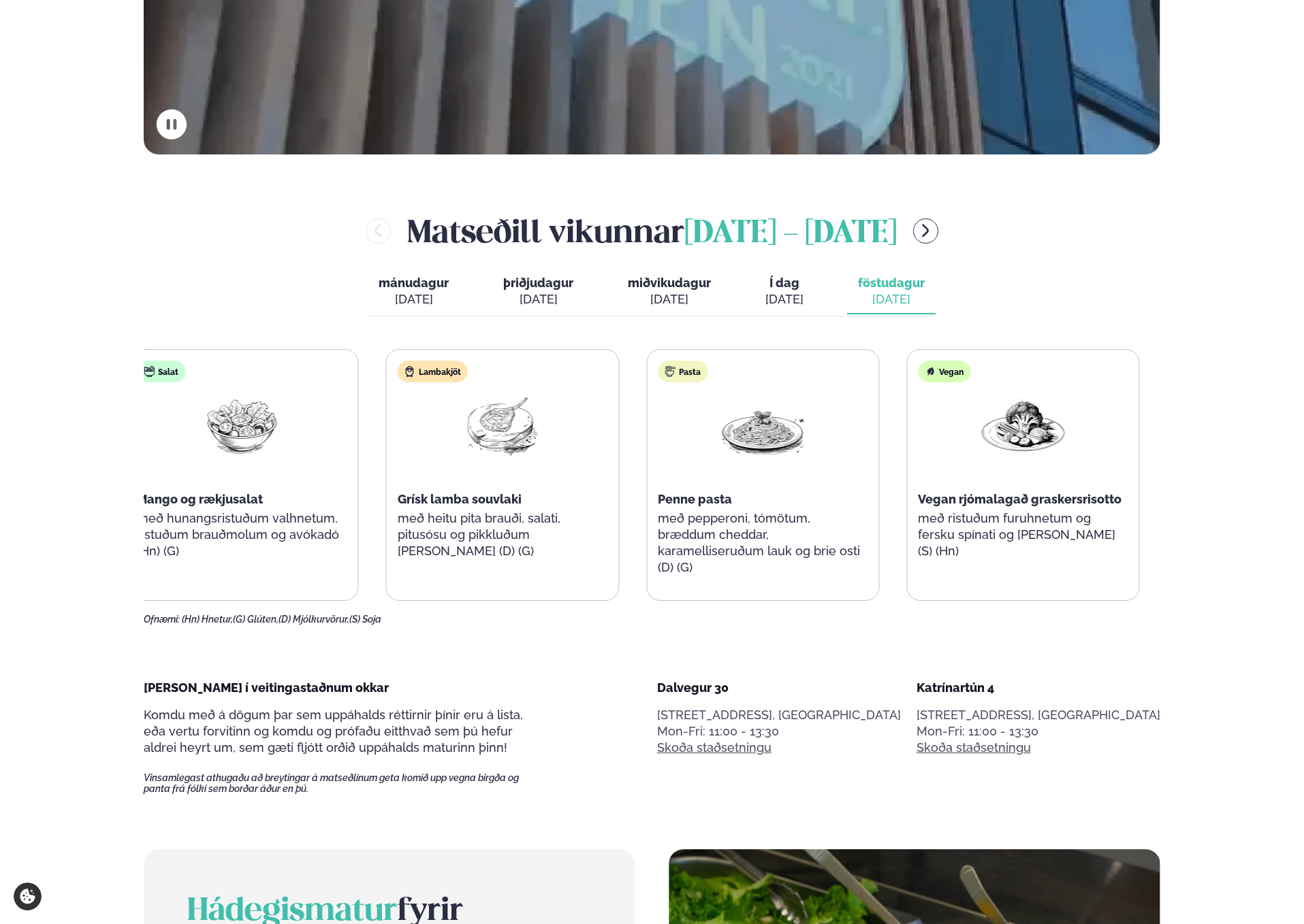
click at [503, 499] on div "Grísk lamba souvlaki" at bounding box center [503, 499] width 210 height 16
